Goal: Information Seeking & Learning: Learn about a topic

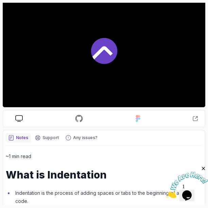
scroll to position [94, 0]
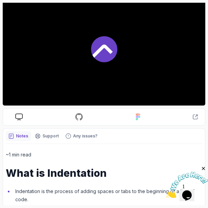
click at [97, 41] on icon at bounding box center [104, 49] width 26 height 26
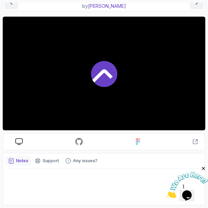
scroll to position [70, 0]
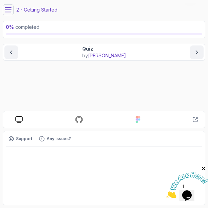
scroll to position [20, 0]
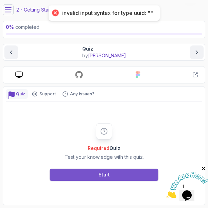
click at [92, 170] on button "Start" at bounding box center [104, 175] width 109 height 12
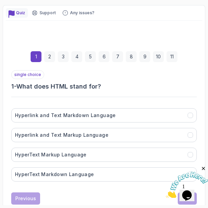
scroll to position [103, 0]
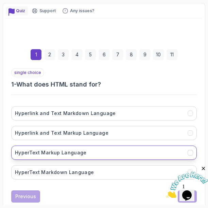
click at [90, 153] on button "HyperText Markup Language" at bounding box center [104, 153] width 186 height 14
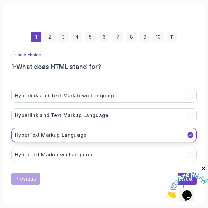
scroll to position [126, 0]
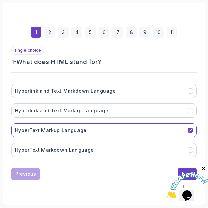
click at [184, 167] on div at bounding box center [187, 182] width 42 height 33
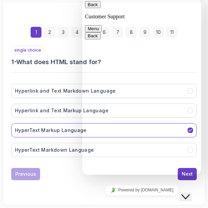
click at [182, 193] on div "Close Chat This icon closes the chat window." at bounding box center [186, 197] width 8 height 8
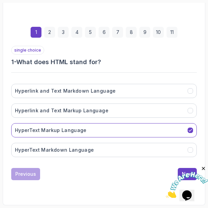
click at [203, 166] on icon "Close" at bounding box center [204, 169] width 6 height 6
click at [189, 168] on button "Next" at bounding box center [187, 174] width 19 height 12
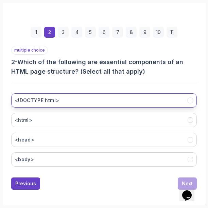
click at [90, 96] on button "<!DOCTYPE html>" at bounding box center [104, 100] width 186 height 14
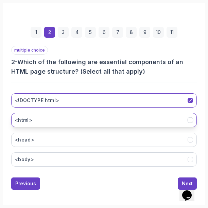
click at [90, 114] on button "<html>" at bounding box center [104, 120] width 186 height 14
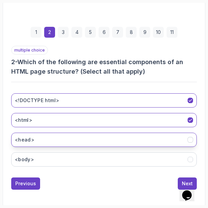
click at [93, 142] on button "<head>" at bounding box center [104, 140] width 186 height 14
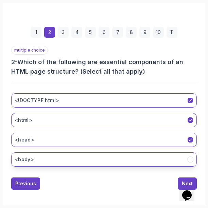
click at [95, 161] on button "<body>" at bounding box center [104, 160] width 186 height 14
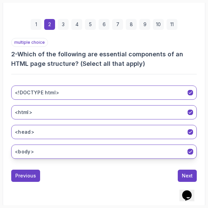
scroll to position [135, 0]
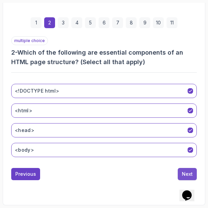
click at [185, 175] on div "Next" at bounding box center [187, 174] width 11 height 7
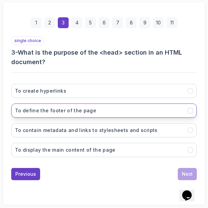
click at [145, 112] on button "To define the footer of the page" at bounding box center [104, 111] width 186 height 14
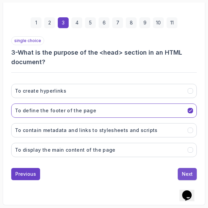
click at [185, 172] on div "Next" at bounding box center [187, 174] width 11 height 7
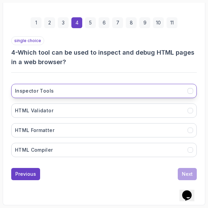
click at [96, 91] on button "Inspector Tools" at bounding box center [104, 91] width 186 height 14
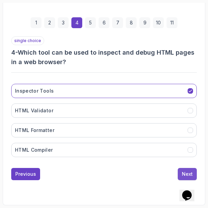
click at [188, 172] on div "Next" at bounding box center [187, 174] width 11 height 7
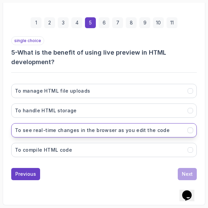
click at [96, 130] on h3 "To see real-time changes in the browser as you edit the code" at bounding box center [92, 130] width 155 height 7
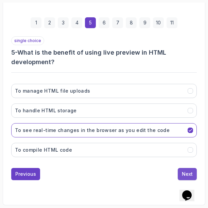
click at [189, 170] on button "Next" at bounding box center [187, 174] width 19 height 12
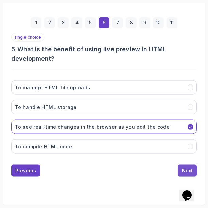
scroll to position [126, 0]
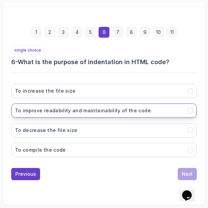
click at [116, 108] on h3 "To improve readability and maintainability of the code" at bounding box center [83, 110] width 136 height 7
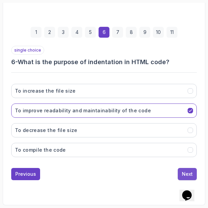
click at [192, 169] on button "Next" at bounding box center [187, 174] width 19 height 12
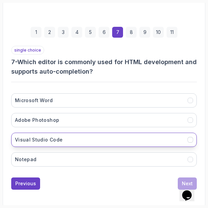
click at [113, 144] on button "Visual Studio Code" at bounding box center [104, 140] width 186 height 14
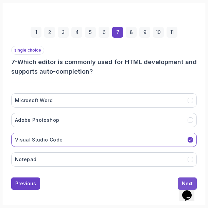
click at [179, 178] on button "Next" at bounding box center [187, 184] width 19 height 12
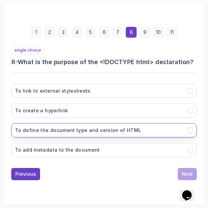
click at [120, 132] on h3 "To define the document type and version of HTML" at bounding box center [78, 130] width 126 height 7
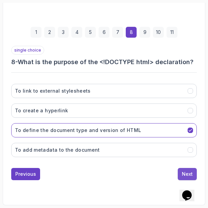
click at [188, 170] on button "Next" at bounding box center [187, 174] width 19 height 12
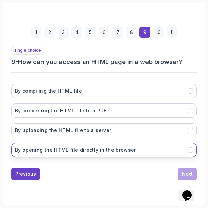
click at [117, 148] on h3 "By opening the HTML file directly in the browser" at bounding box center [75, 150] width 121 height 7
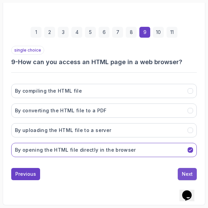
click at [189, 172] on div "Next" at bounding box center [187, 174] width 11 height 7
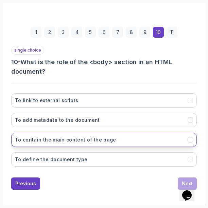
click at [105, 140] on h3 "To contain the main content of the page" at bounding box center [65, 140] width 101 height 7
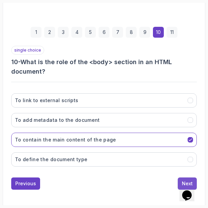
click at [180, 179] on button "Next" at bounding box center [187, 184] width 19 height 12
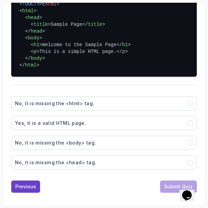
scroll to position [221, 0]
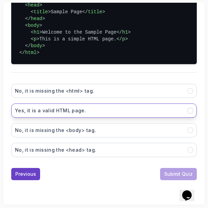
click at [118, 110] on button "Yes, it is a valid HTML page." at bounding box center [104, 111] width 186 height 14
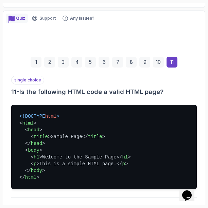
scroll to position [0, 0]
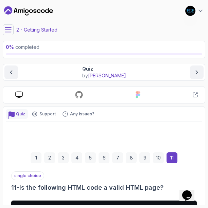
click at [48, 155] on div "2" at bounding box center [49, 158] width 11 height 11
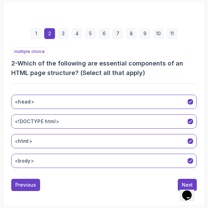
scroll to position [135, 0]
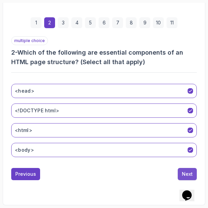
click at [183, 171] on div "Next" at bounding box center [187, 174] width 11 height 7
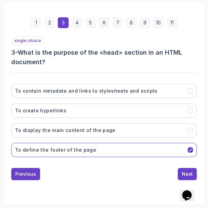
click at [170, 20] on div "11" at bounding box center [172, 22] width 11 height 11
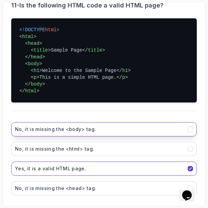
scroll to position [197, 0]
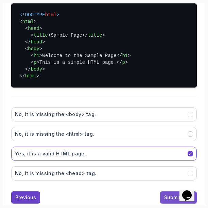
click at [162, 197] on button "Submit Quiz" at bounding box center [178, 198] width 37 height 12
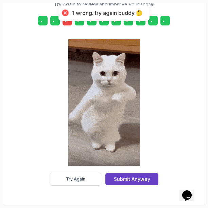
scroll to position [169, 0]
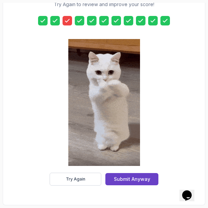
click at [66, 22] on icon at bounding box center [67, 20] width 4 height 3
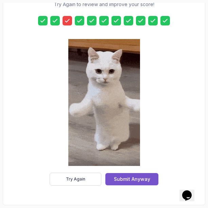
click at [132, 181] on div "Submit Anyway" at bounding box center [132, 179] width 36 height 7
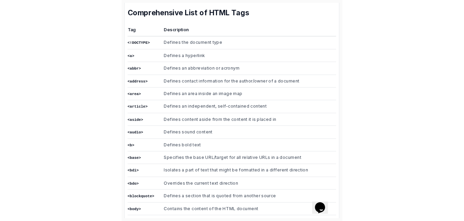
scroll to position [249, 0]
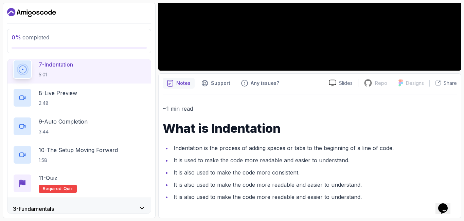
scroll to position [220, 0]
click at [64, 183] on h2 "11 - Quiz Required- quiz" at bounding box center [58, 182] width 38 height 19
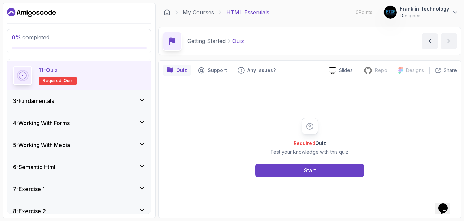
scroll to position [327, 0]
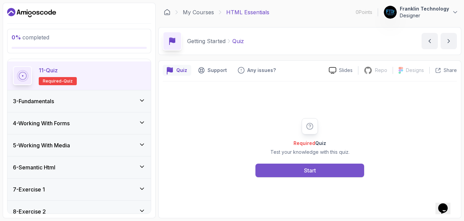
click at [302, 168] on button "Start" at bounding box center [310, 171] width 109 height 14
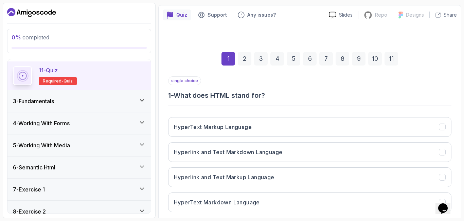
scroll to position [89, 0]
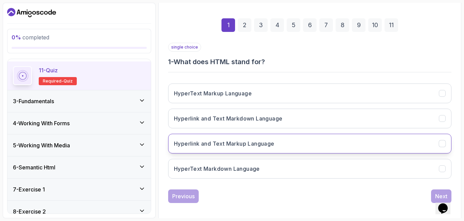
click at [304, 145] on button "Hyperlink and Text Markup Language" at bounding box center [309, 144] width 283 height 20
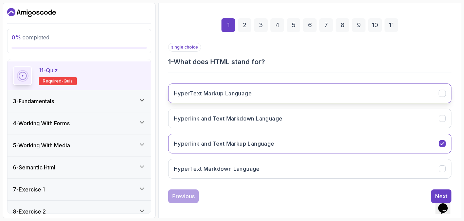
click at [346, 89] on button "HyperText Markup Language" at bounding box center [309, 94] width 283 height 20
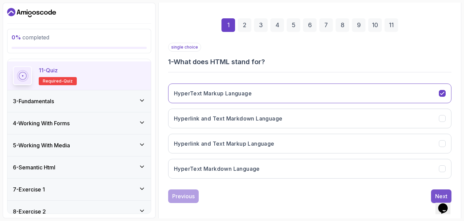
click at [436, 190] on button "Next" at bounding box center [441, 197] width 20 height 14
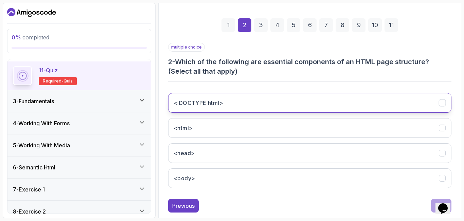
click at [369, 106] on button "<!DOCTYPE html>" at bounding box center [309, 103] width 283 height 20
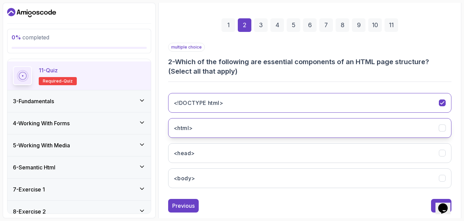
click at [369, 121] on button "<html>" at bounding box center [309, 128] width 283 height 20
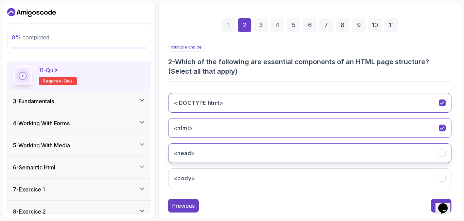
click at [376, 150] on button "<head>" at bounding box center [309, 153] width 283 height 20
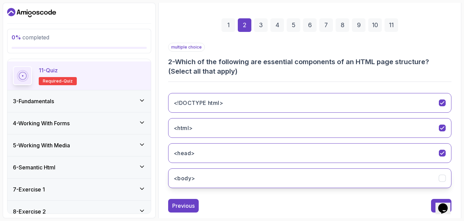
click at [376, 181] on button "<body>" at bounding box center [309, 179] width 283 height 20
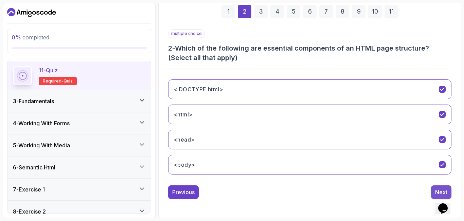
click at [443, 187] on button "Next" at bounding box center [441, 193] width 20 height 14
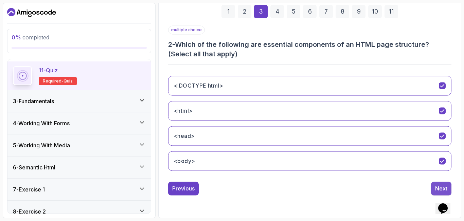
scroll to position [93, 0]
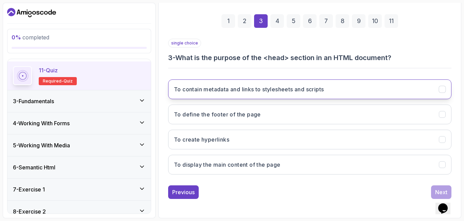
click at [321, 88] on h3 "To contain metadata and links to stylesheets and scripts" at bounding box center [249, 89] width 150 height 8
click at [437, 190] on div "Next" at bounding box center [441, 192] width 12 height 8
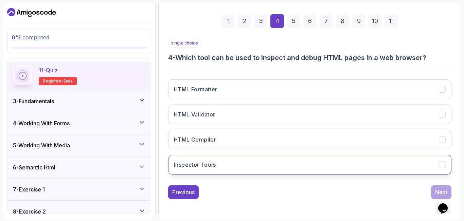
click at [332, 165] on button "Inspector Tools" at bounding box center [309, 165] width 283 height 20
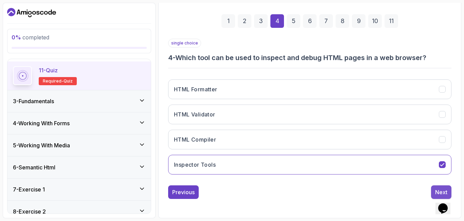
click at [438, 187] on button "Next" at bounding box center [441, 193] width 20 height 14
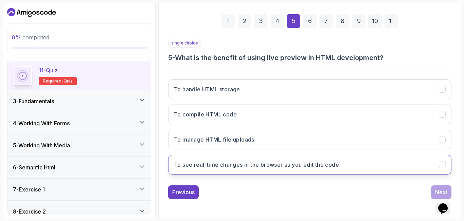
click at [305, 160] on button "To see real-time changes in the browser as you edit the code" at bounding box center [309, 165] width 283 height 20
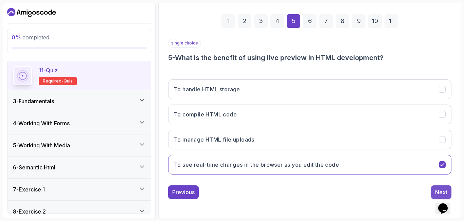
click at [442, 186] on button "Next" at bounding box center [441, 193] width 20 height 14
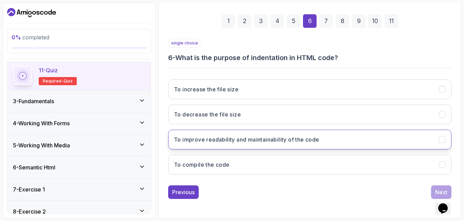
click at [280, 137] on h3 "To improve readability and maintainability of the code" at bounding box center [246, 140] width 145 height 8
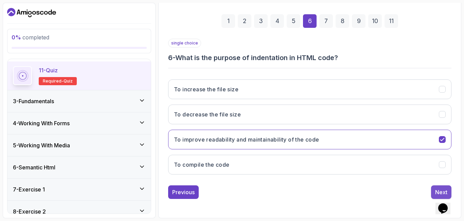
click at [439, 188] on button "Next" at bounding box center [441, 193] width 20 height 14
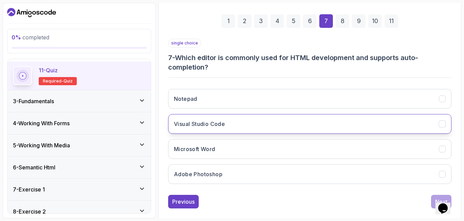
click at [359, 131] on button "Visual Studio Code" at bounding box center [309, 124] width 283 height 20
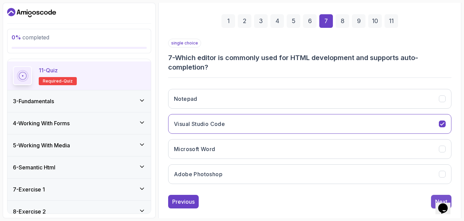
click at [432, 198] on button "Next" at bounding box center [441, 202] width 20 height 14
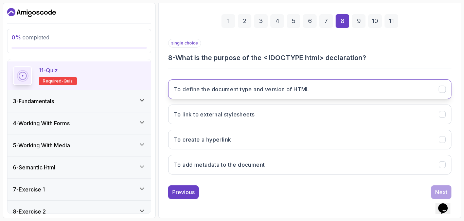
click at [330, 95] on button "To define the document type and version of HTML" at bounding box center [309, 90] width 283 height 20
click at [437, 190] on div "Next" at bounding box center [441, 192] width 12 height 8
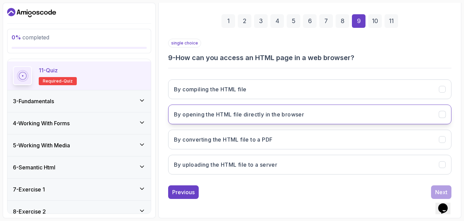
click at [364, 114] on button "By opening the HTML file directly in the browser" at bounding box center [309, 115] width 283 height 20
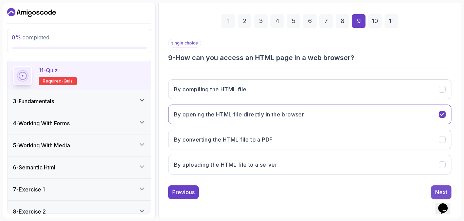
click at [439, 187] on button "Next" at bounding box center [441, 193] width 20 height 14
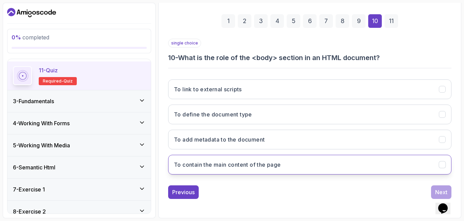
click at [284, 168] on button "To contain the main content of the page" at bounding box center [309, 165] width 283 height 20
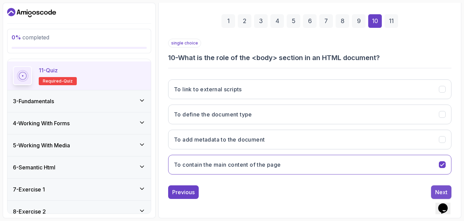
click at [437, 188] on button "Next" at bounding box center [441, 193] width 20 height 14
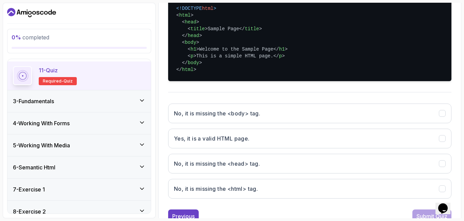
scroll to position [194, 0]
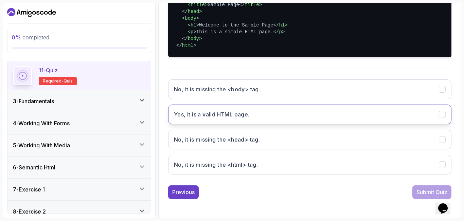
click at [312, 117] on button "Yes, it is a valid HTML page." at bounding box center [309, 115] width 283 height 20
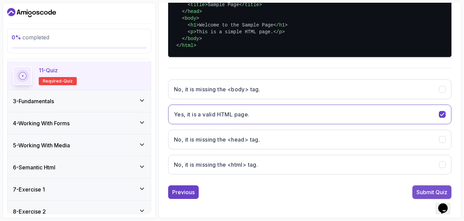
click at [418, 187] on button "Submit Quiz" at bounding box center [432, 193] width 39 height 14
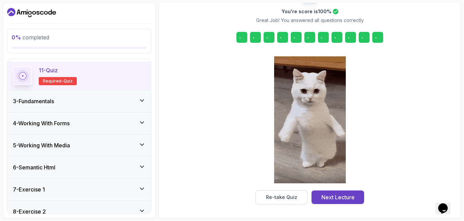
scroll to position [105, 0]
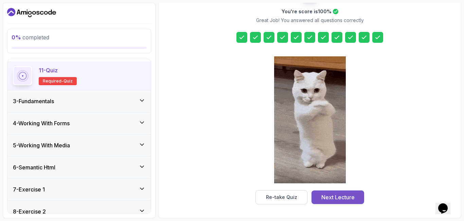
click at [330, 197] on div "Next Lecture" at bounding box center [338, 197] width 33 height 8
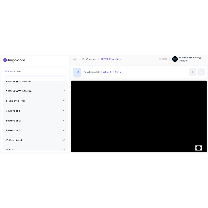
scroll to position [431, 0]
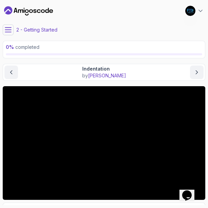
click at [5, 31] on icon at bounding box center [8, 30] width 7 height 7
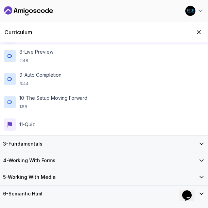
scroll to position [248, 0]
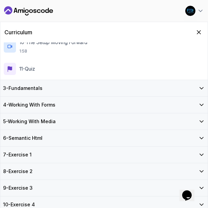
click at [56, 84] on div "3 - Fundamentals" at bounding box center [103, 88] width 207 height 16
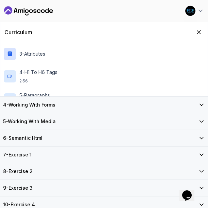
scroll to position [0, 0]
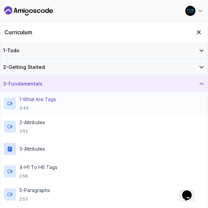
click at [56, 104] on h2 "1 - What Are Tags 3:43" at bounding box center [37, 103] width 37 height 15
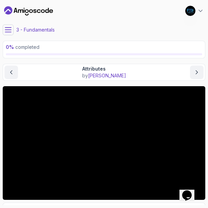
scroll to position [70, 0]
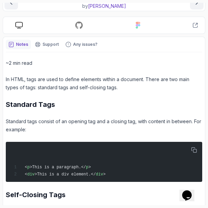
click at [105, 125] on p "Standard tags consist of an opening tag and a closing tag, with content in betw…" at bounding box center [104, 126] width 196 height 16
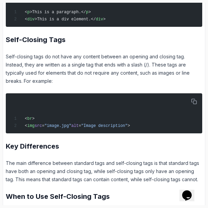
scroll to position [193, 0]
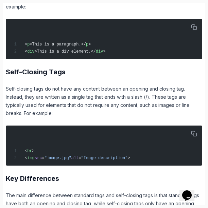
click at [95, 73] on h2 "Self-Closing Tags" at bounding box center [104, 72] width 196 height 10
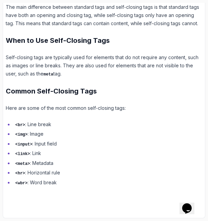
scroll to position [378, 0]
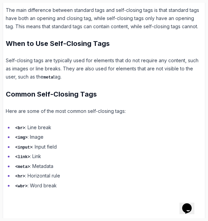
click at [126, 182] on li "<wbr> : Word break" at bounding box center [107, 186] width 189 height 8
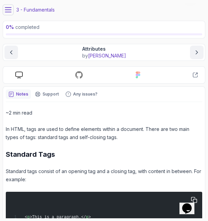
scroll to position [0, 0]
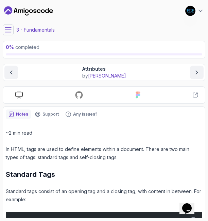
click at [10, 32] on icon at bounding box center [8, 30] width 6 height 4
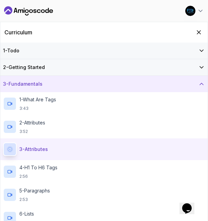
click at [56, 153] on div "3 - Attributes Text" at bounding box center [104, 149] width 202 height 14
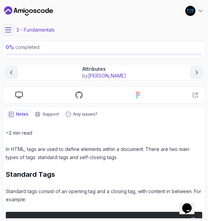
click at [11, 34] on button at bounding box center [8, 29] width 11 height 11
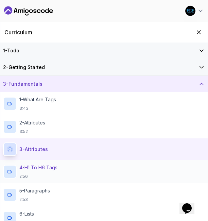
click at [52, 160] on div "4 - H1 To H6 Tags 2:56" at bounding box center [103, 171] width 207 height 23
click at [70, 154] on div "3 - Attributes Text" at bounding box center [104, 149] width 202 height 14
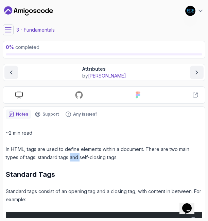
click at [70, 154] on p "In HTML, tags are used to define elements within a document. There are two main…" at bounding box center [104, 153] width 196 height 16
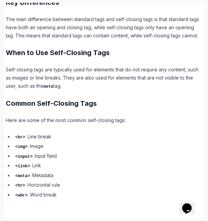
scroll to position [378, 0]
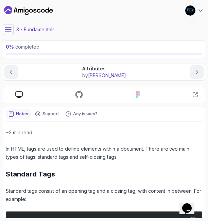
scroll to position [0, 0]
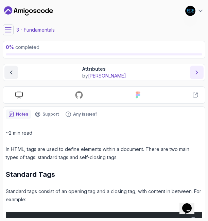
click at [194, 72] on icon "next content" at bounding box center [196, 72] width 7 height 7
